Goal: Navigation & Orientation: Find specific page/section

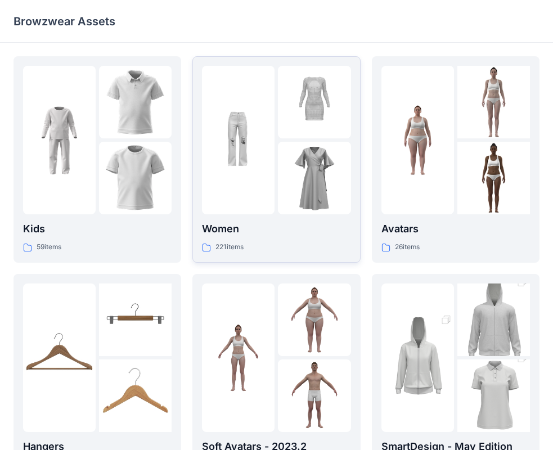
scroll to position [56, 0]
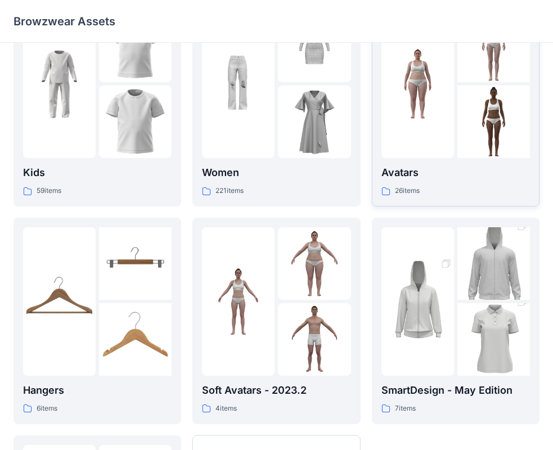
click at [476, 187] on div "26 items" at bounding box center [456, 191] width 149 height 12
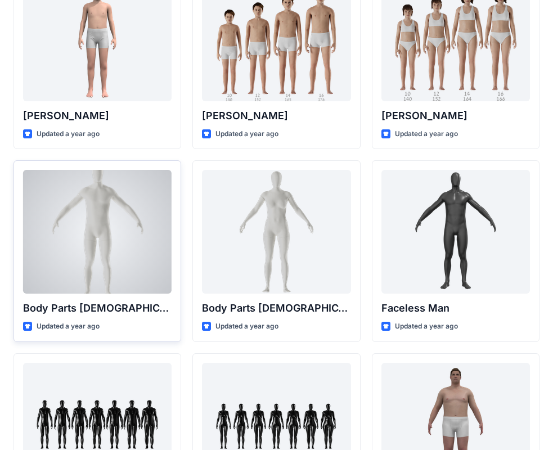
scroll to position [225, 0]
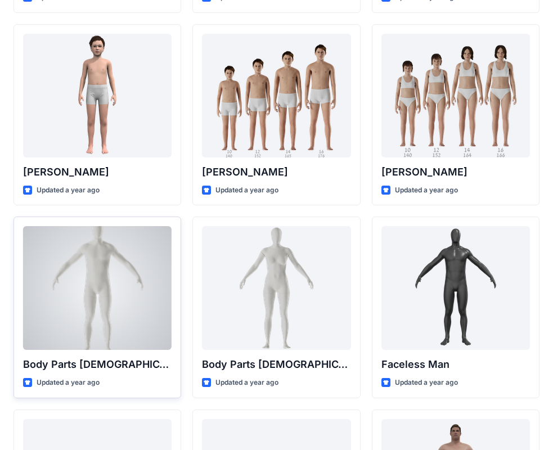
click at [84, 269] on div at bounding box center [97, 288] width 149 height 124
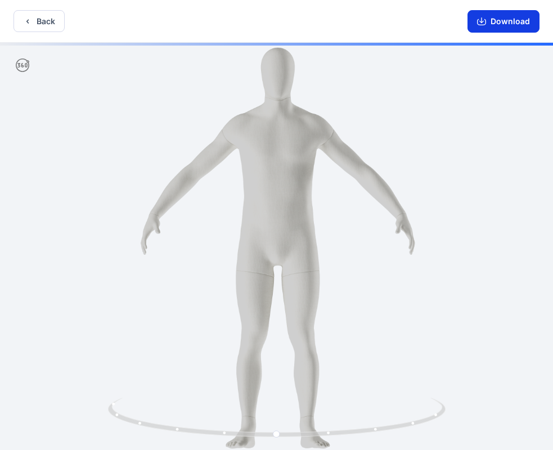
click at [485, 22] on icon "button" at bounding box center [481, 21] width 9 height 9
click at [39, 28] on button "Back" at bounding box center [39, 21] width 51 height 22
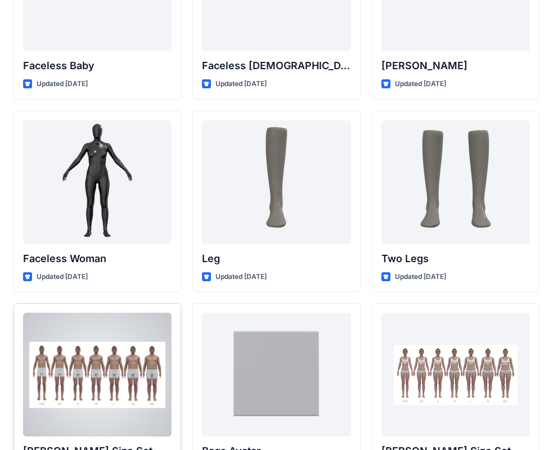
scroll to position [966, 0]
